Goal: Information Seeking & Learning: Learn about a topic

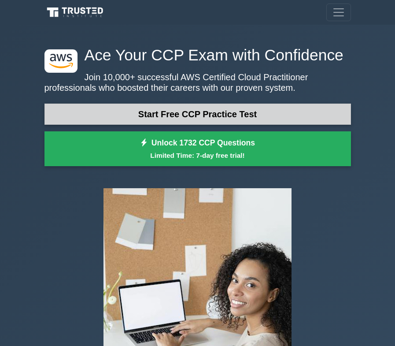
click at [220, 118] on link "Start Free CCP Practice Test" at bounding box center [197, 113] width 306 height 21
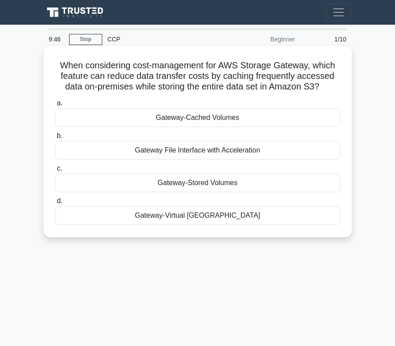
click at [215, 150] on div "Gateway File Interface with Acceleration" at bounding box center [197, 150] width 285 height 18
click at [55, 139] on input "b. Gateway File Interface with Acceleration" at bounding box center [55, 136] width 0 height 6
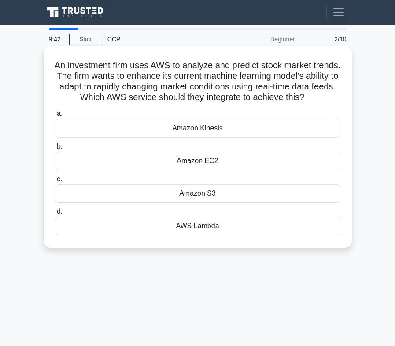
click at [210, 162] on div "Amazon EC2" at bounding box center [197, 160] width 285 height 18
click at [55, 149] on input "b. Amazon EC2" at bounding box center [55, 147] width 0 height 6
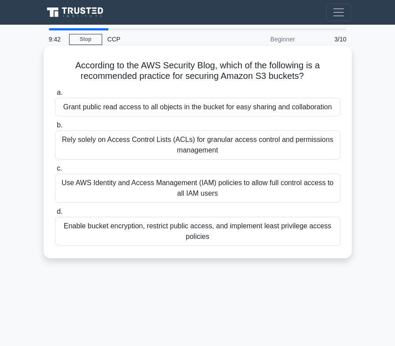
click at [208, 184] on div "Use AWS Identity and Access Management (IAM) policies to allow full control acc…" at bounding box center [197, 187] width 285 height 29
click at [55, 171] on input "c. Use AWS Identity and Access Management (IAM) policies to allow full control …" at bounding box center [55, 169] width 0 height 6
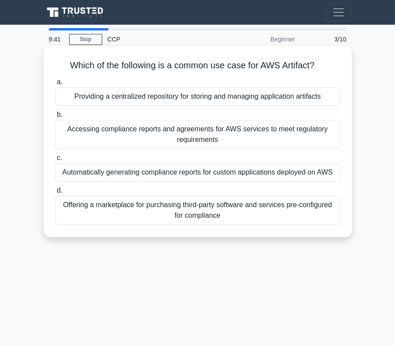
click at [222, 135] on div "Accessing compliance reports and agreements for AWS services to meet regulatory…" at bounding box center [197, 134] width 285 height 29
click at [55, 118] on input "b. Accessing compliance reports and agreements for AWS services to meet regulat…" at bounding box center [55, 115] width 0 height 6
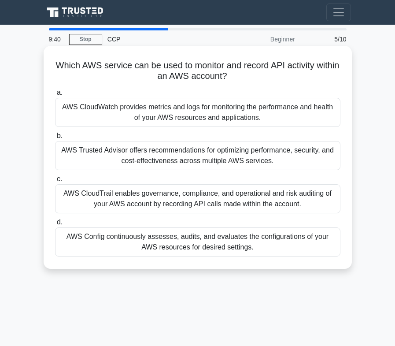
click at [206, 117] on div "AWS CloudWatch provides metrics and logs for monitoring the performance and hea…" at bounding box center [197, 112] width 285 height 29
click at [55, 96] on input "a. AWS CloudWatch provides metrics and logs for monitoring the performance and …" at bounding box center [55, 93] width 0 height 6
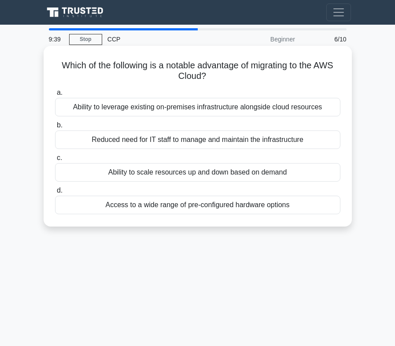
click at [195, 208] on div "Access to a wide range of pre-configured hardware options" at bounding box center [197, 204] width 285 height 18
click at [55, 193] on input "d. Access to a wide range of pre-configured hardware options" at bounding box center [55, 191] width 0 height 6
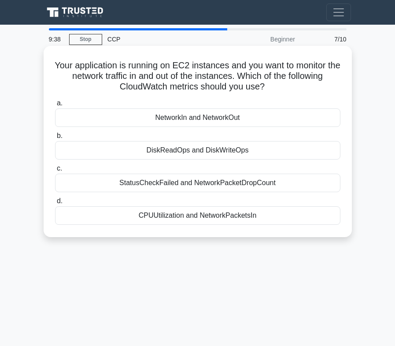
click at [213, 150] on div "DiskReadOps and DiskWriteOps" at bounding box center [197, 150] width 285 height 18
click at [55, 139] on input "b. DiskReadOps and DiskWriteOps" at bounding box center [55, 136] width 0 height 6
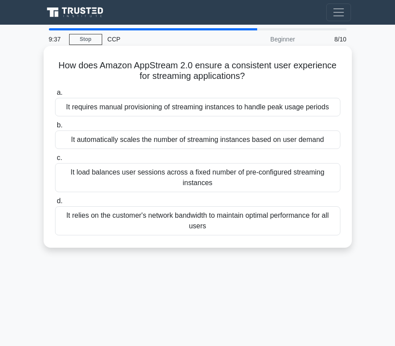
click at [198, 175] on div "It load balances user sessions across a fixed number of pre-configured streamin…" at bounding box center [197, 177] width 285 height 29
click at [55, 161] on input "c. It load balances user sessions across a fixed number of pre-configured strea…" at bounding box center [55, 158] width 0 height 6
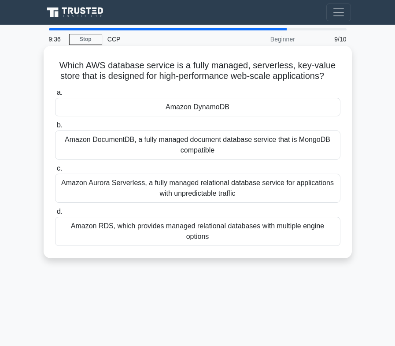
click at [195, 234] on div "Amazon RDS, which provides managed relational databases with multiple engine op…" at bounding box center [197, 231] width 285 height 29
click at [55, 214] on input "d. Amazon RDS, which provides managed relational databases with multiple engine…" at bounding box center [55, 212] width 0 height 6
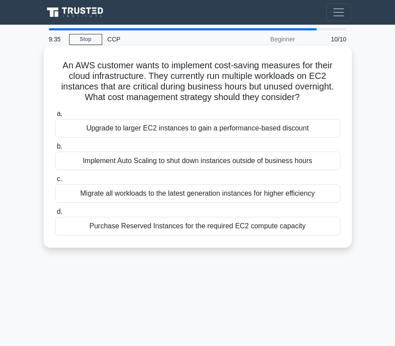
click at [225, 133] on div "Upgrade to larger EC2 instances to gain a performance-based discount" at bounding box center [197, 128] width 285 height 18
click at [55, 117] on input "a. Upgrade to larger EC2 instances to gain a performance-based discount" at bounding box center [55, 114] width 0 height 6
